Goal: Find contact information: Find contact information

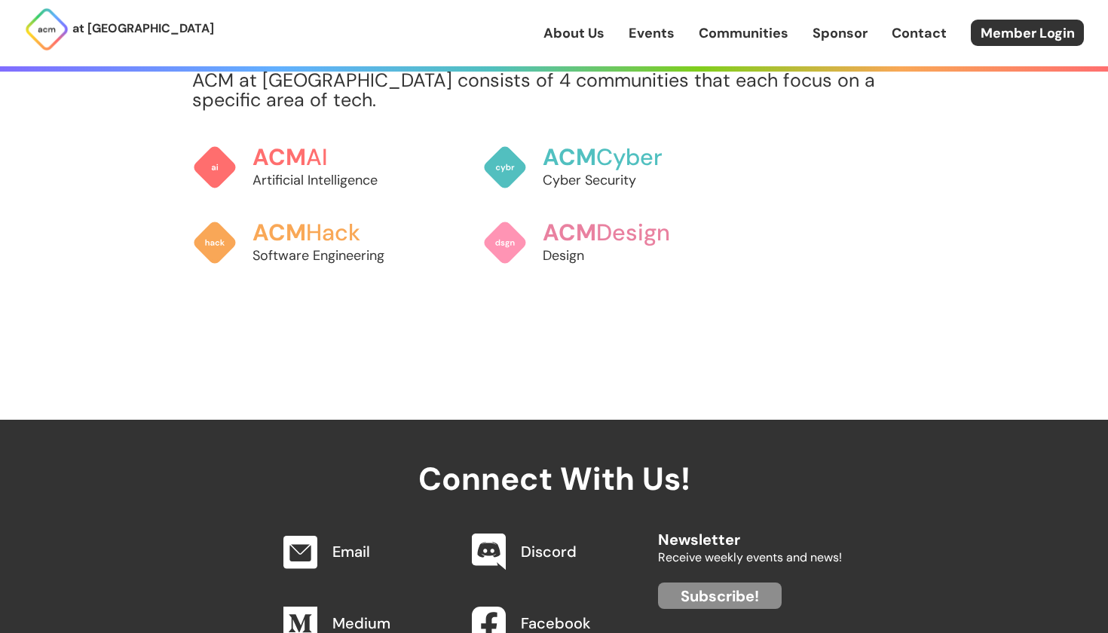
scroll to position [1364, 0]
click at [298, 170] on p "Artificial Intelligence" at bounding box center [333, 180] width 167 height 20
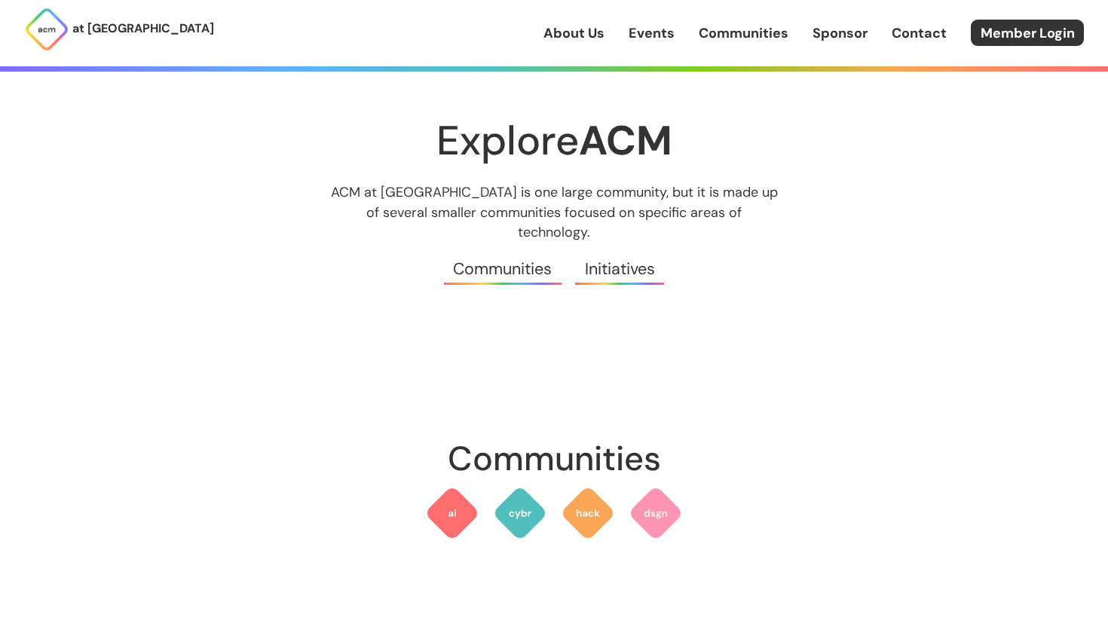
click at [825, 21] on div "About Us Events Communities Sponsor Contact Member Login" at bounding box center [825, 33] width 565 height 26
click at [825, 35] on link "Sponsor" at bounding box center [840, 33] width 55 height 20
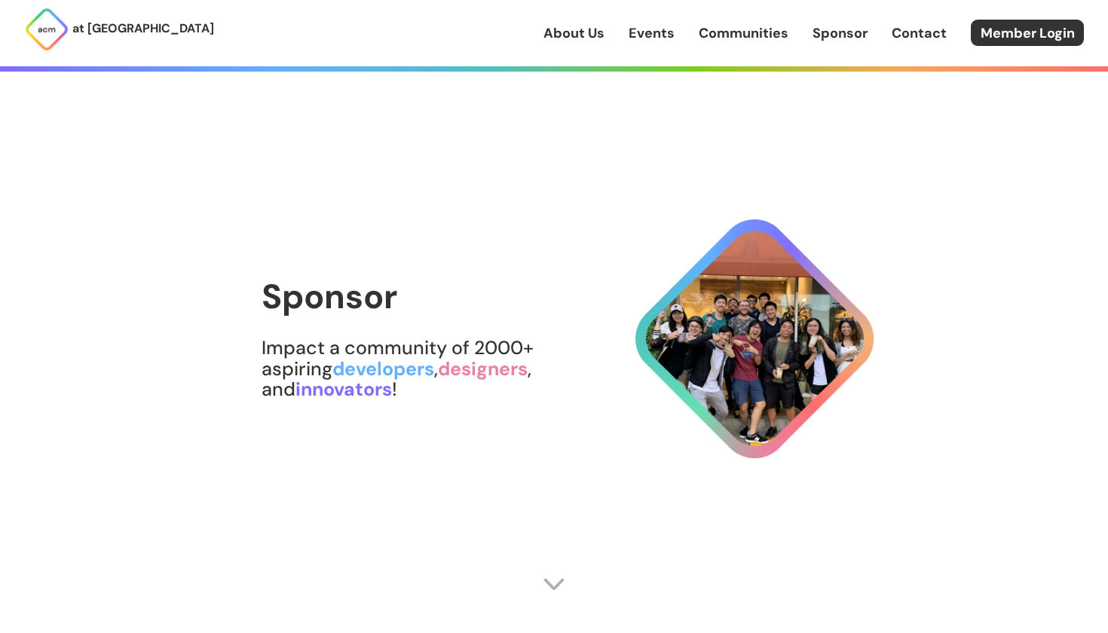
click at [595, 36] on link "About Us" at bounding box center [573, 33] width 61 height 20
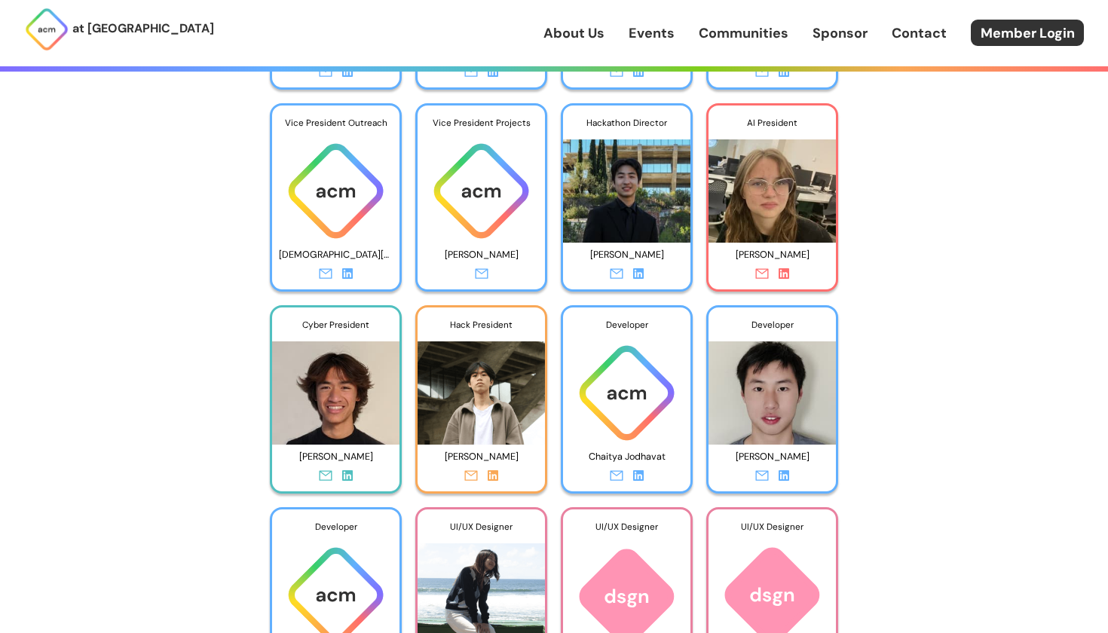
scroll to position [2906, 0]
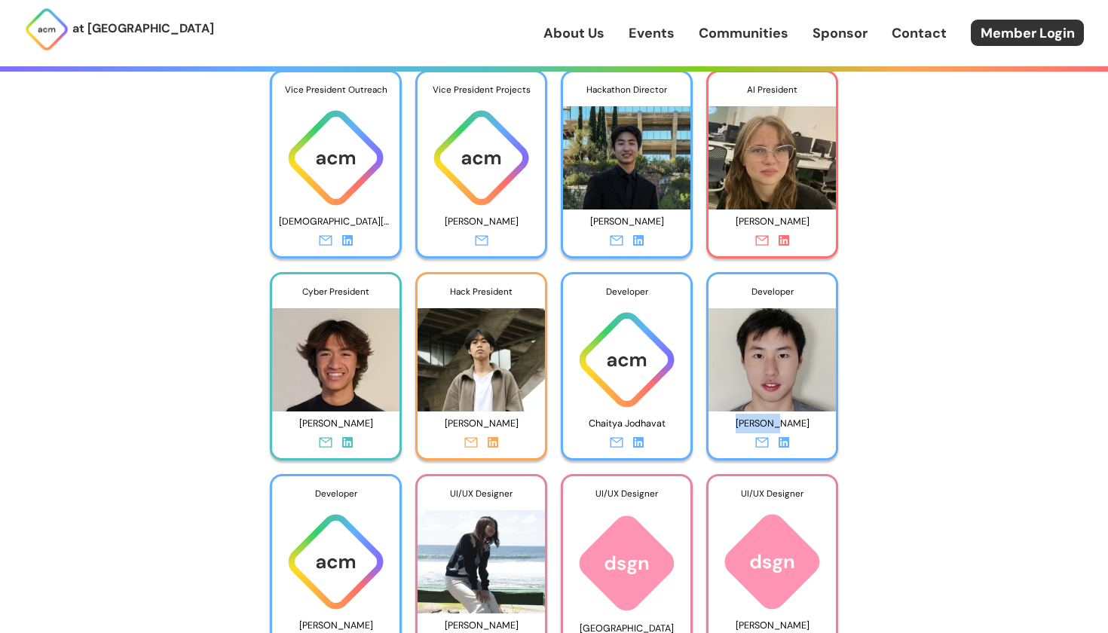
drag, startPoint x: 748, startPoint y: 419, endPoint x: 797, endPoint y: 423, distance: 49.9
click at [797, 423] on p "[PERSON_NAME]" at bounding box center [772, 423] width 114 height 23
copy p "[PERSON_NAME]"
